Goal: Information Seeking & Learning: Stay updated

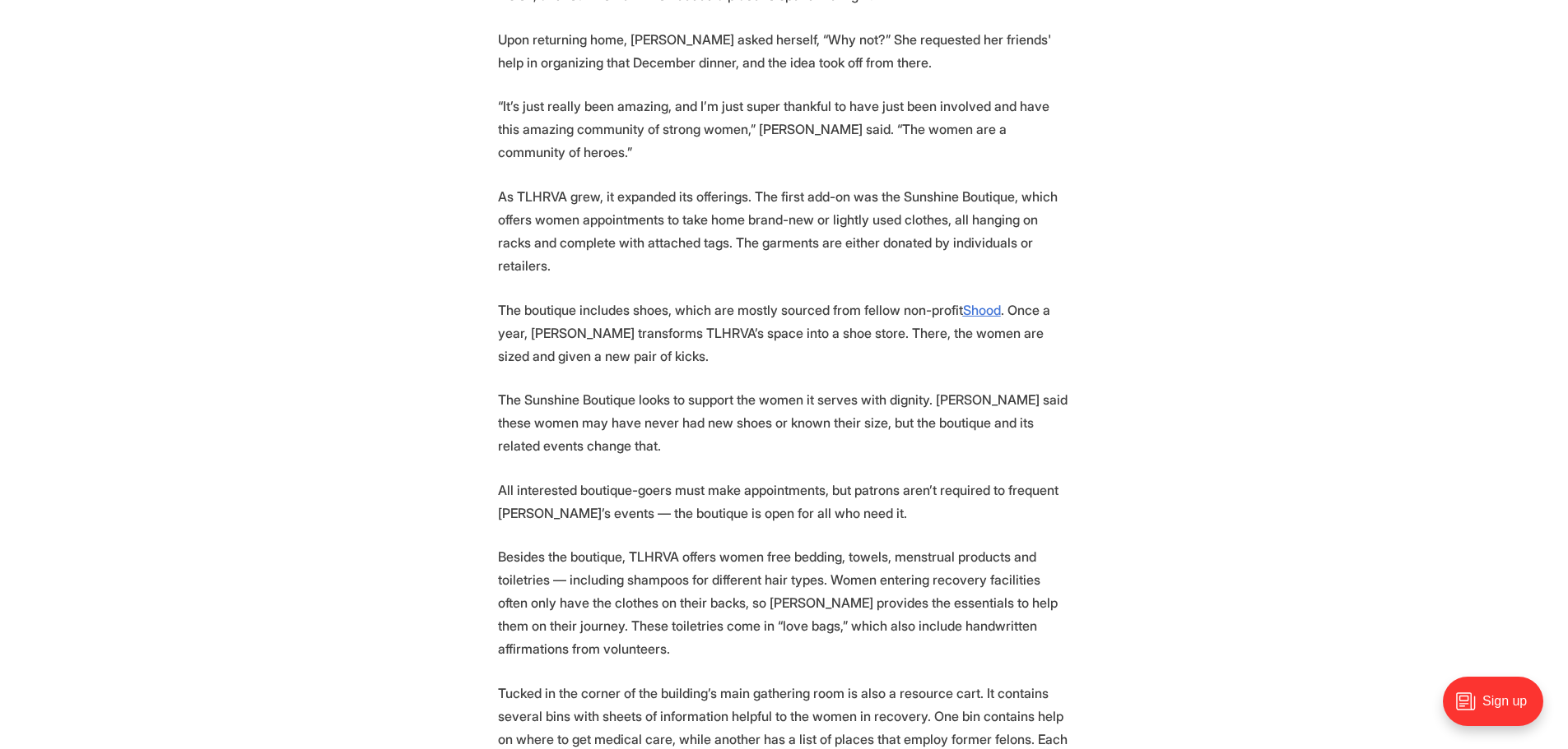
scroll to position [2221, 0]
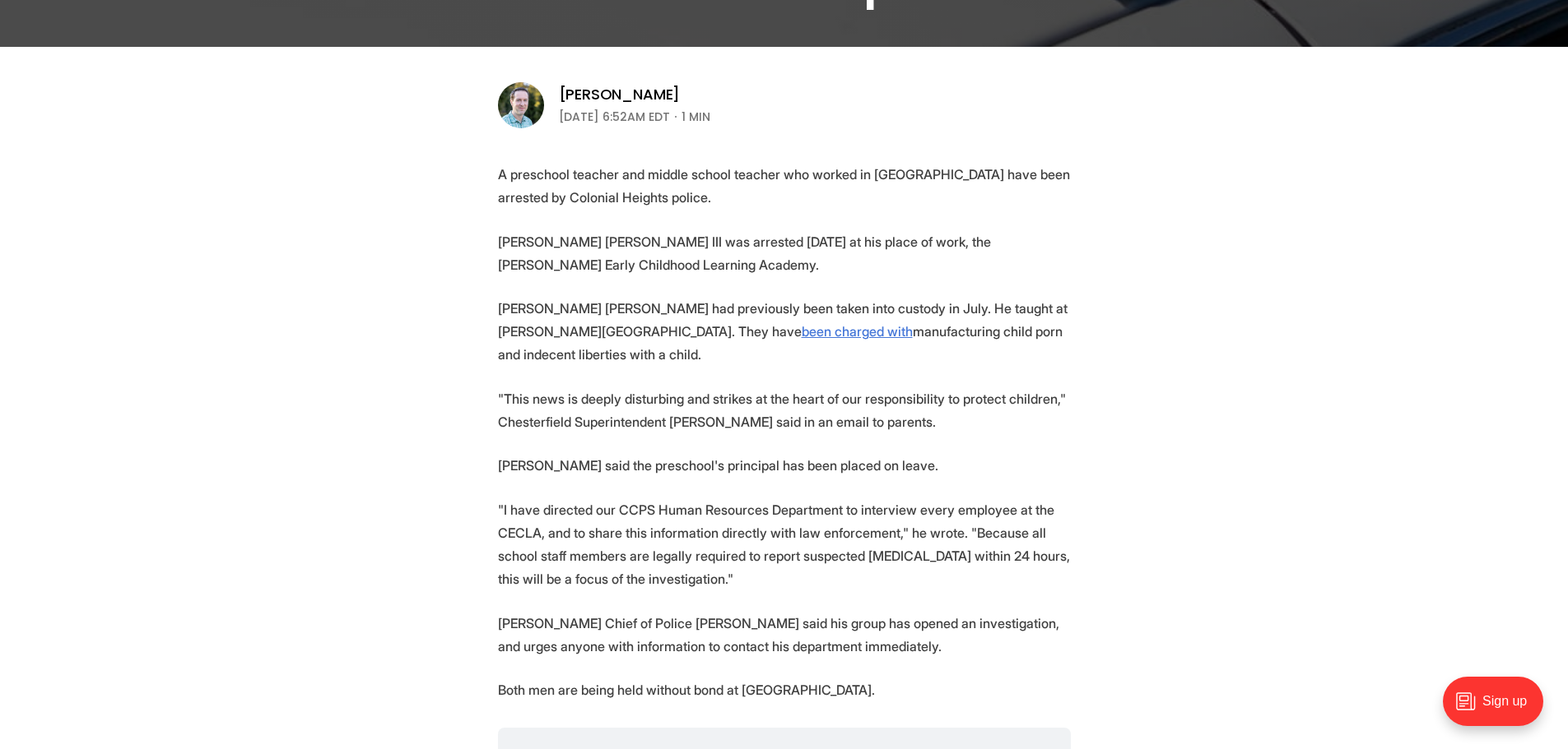
click at [380, 327] on section "A preschool teacher and middle school teacher who worked in Chesterfield Public…" at bounding box center [784, 549] width 1568 height 774
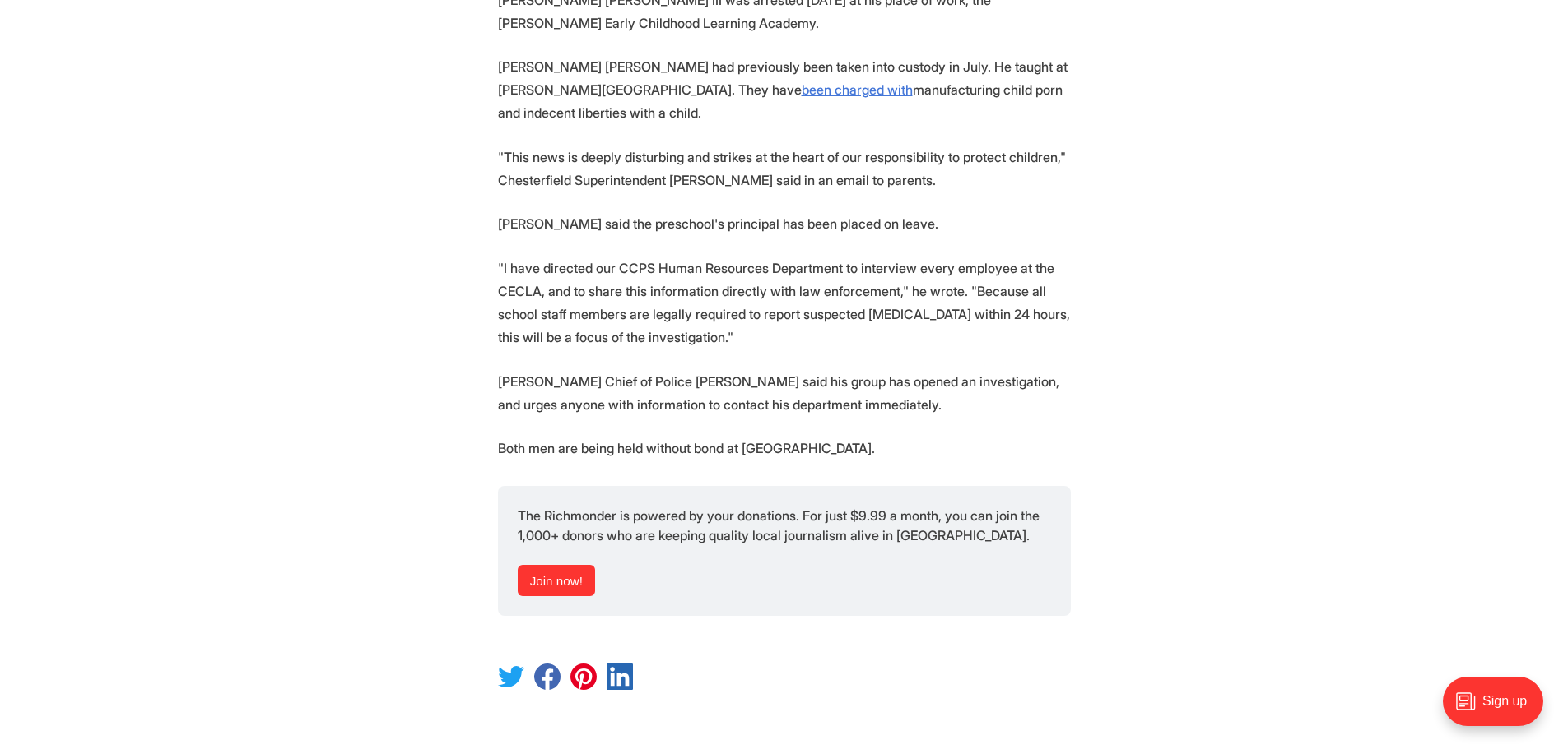
scroll to position [740, 0]
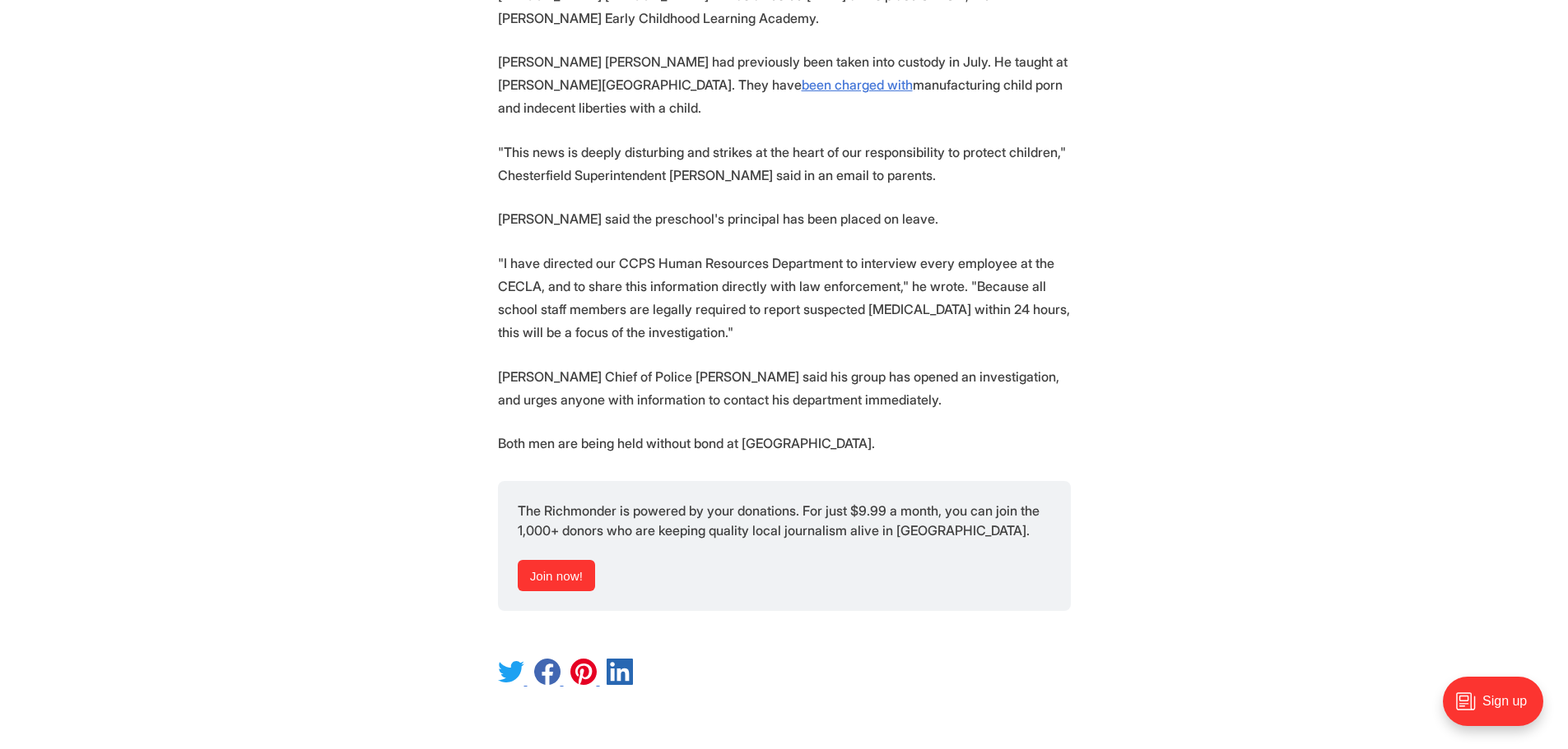
click at [395, 292] on section "A preschool teacher and middle school teacher who worked in Chesterfield Public…" at bounding box center [784, 303] width 1568 height 774
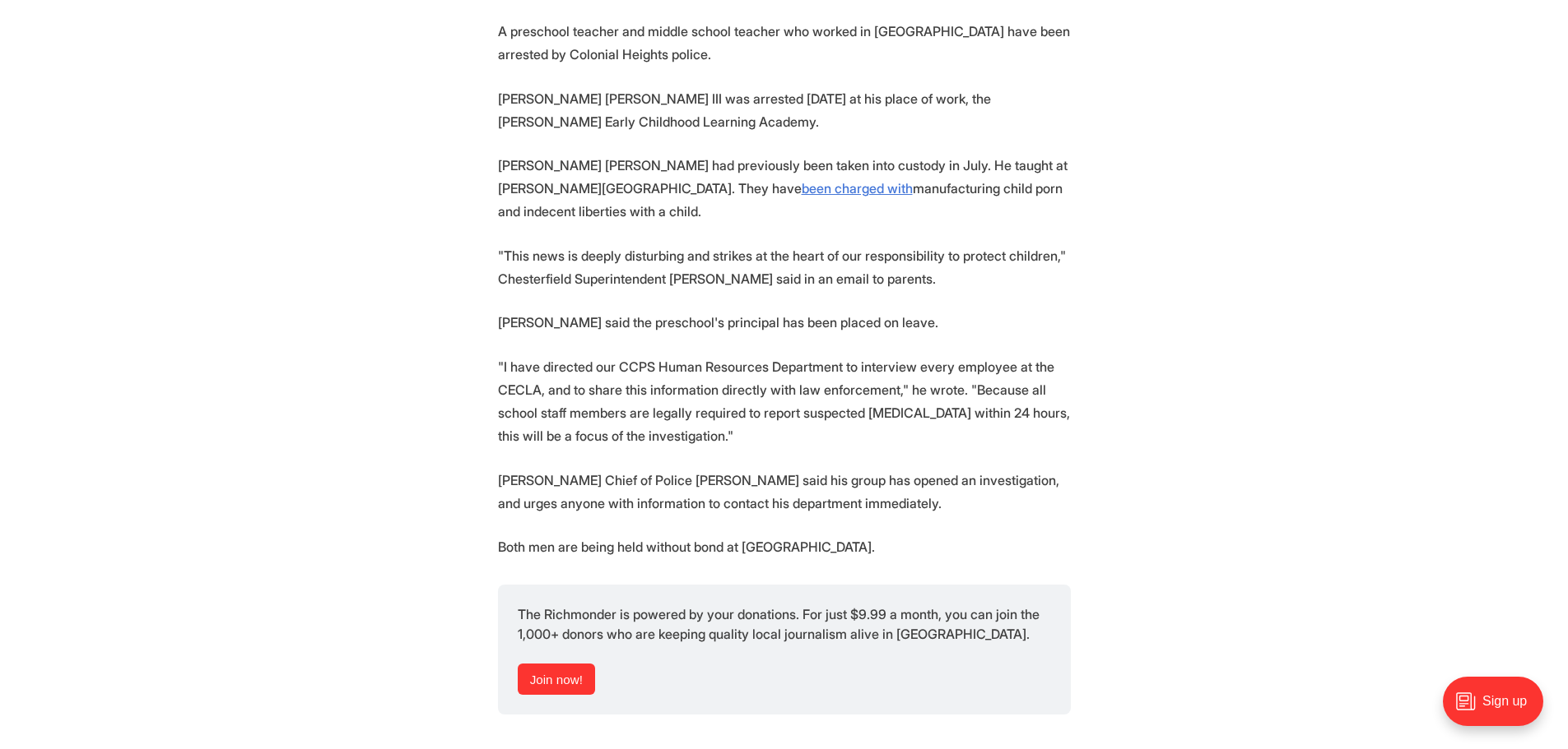
scroll to position [575, 0]
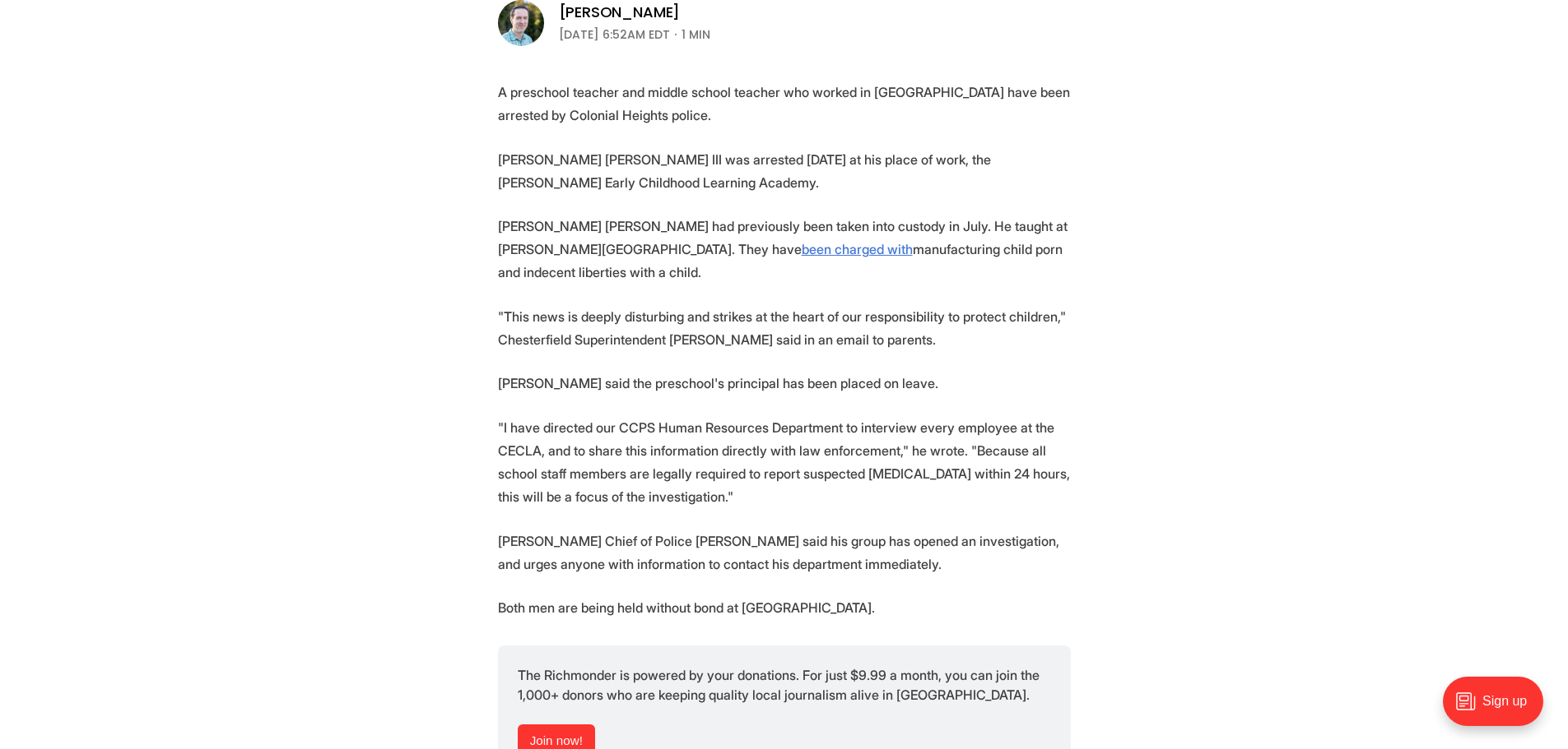
click at [395, 292] on section "A preschool teacher and middle school teacher who worked in Chesterfield Public…" at bounding box center [784, 468] width 1568 height 774
